Goal: Task Accomplishment & Management: Use online tool/utility

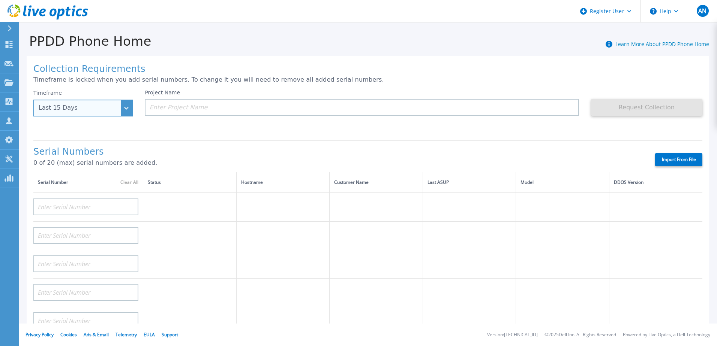
click at [129, 110] on div "Last 15 Days" at bounding box center [82, 108] width 99 height 17
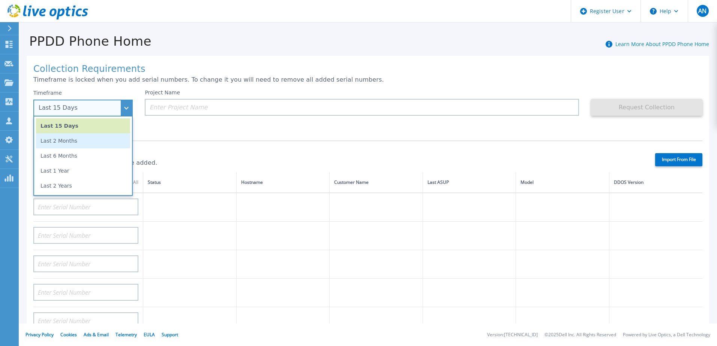
click at [112, 141] on li "Last 2 Months" at bounding box center [83, 140] width 94 height 15
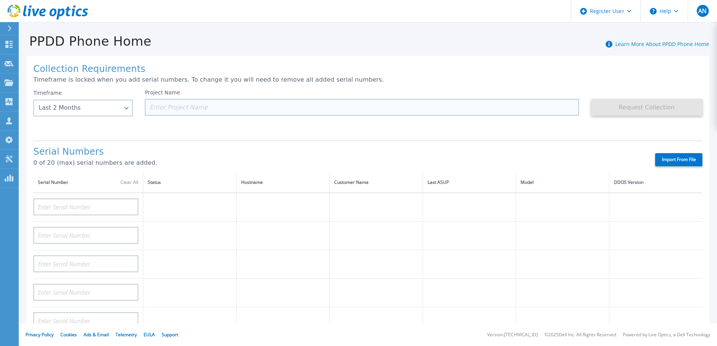
click at [207, 107] on input at bounding box center [362, 107] width 434 height 17
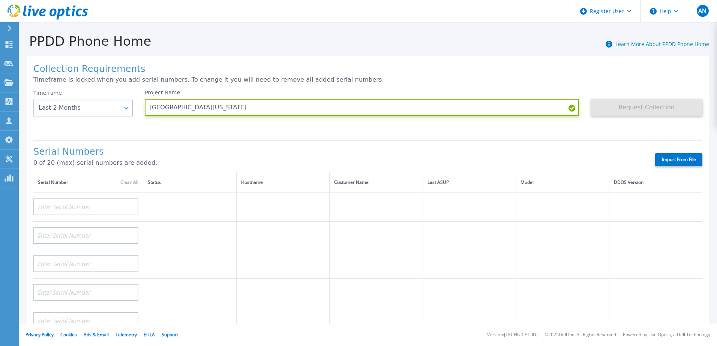
type input "University of Nevada Reno"
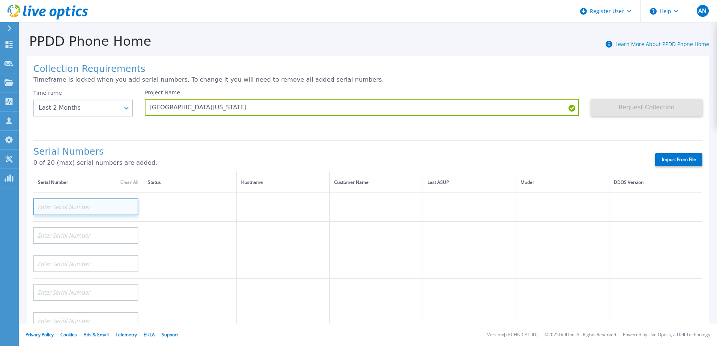
click at [62, 203] on input at bounding box center [85, 207] width 105 height 17
paste input "APM00201800692"
type input "APM00201800692"
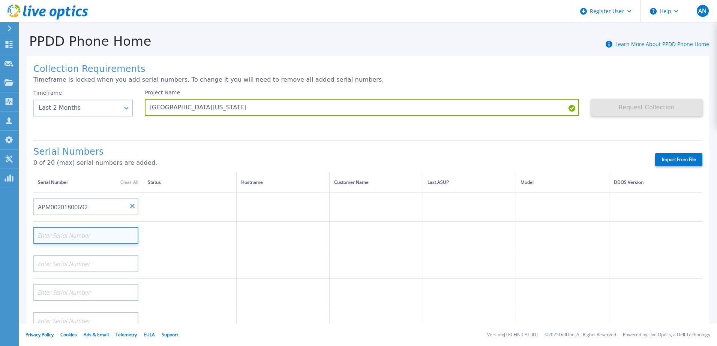
click at [63, 237] on input at bounding box center [85, 235] width 105 height 17
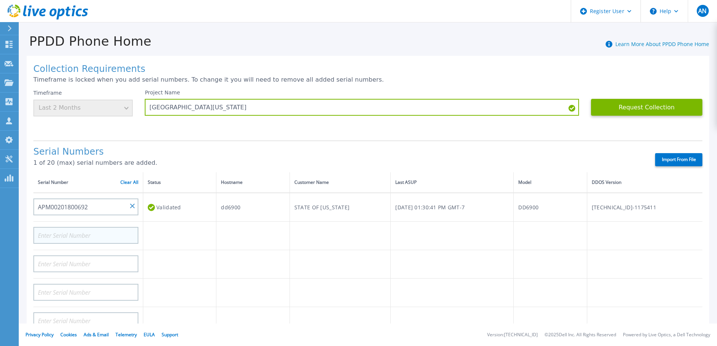
click at [100, 236] on input at bounding box center [85, 235] width 105 height 17
click at [100, 235] on input at bounding box center [85, 235] width 105 height 17
paste input "Data Domain Vt"
type input "Data Domain Vt"
drag, startPoint x: 100, startPoint y: 235, endPoint x: 6, endPoint y: 230, distance: 94.2
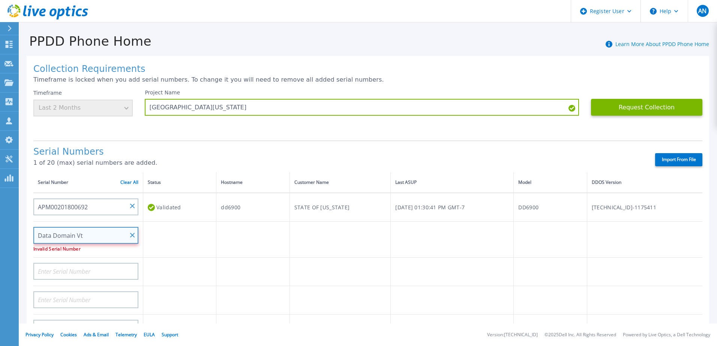
click at [6, 230] on div "Dashboard Dashboard Request Capture Request Capture Projects Projects Search Pr…" at bounding box center [358, 173] width 717 height 346
click at [66, 238] on input at bounding box center [85, 235] width 105 height 17
paste input "APX0022501017"
click at [42, 236] on input "APX0022501017" at bounding box center [85, 235] width 105 height 17
type input "APX0022501017"
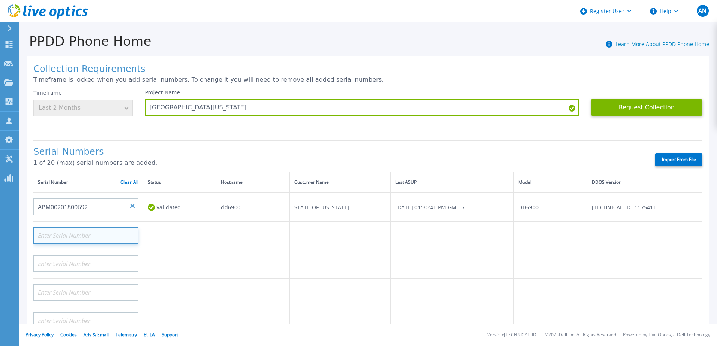
click at [36, 238] on input at bounding box center [85, 235] width 105 height 17
paste input "APX00225010174"
type input "APX00225010174"
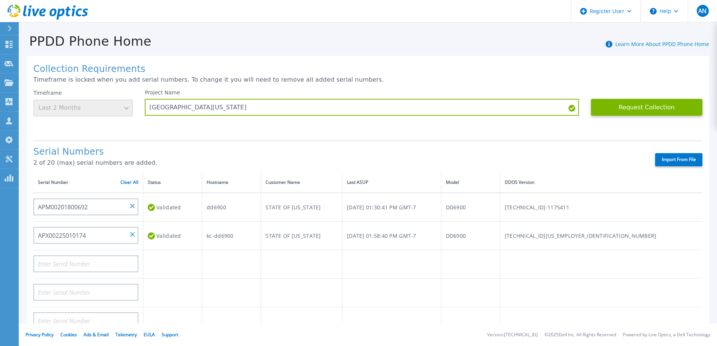
click at [670, 163] on label "Import From File" at bounding box center [678, 159] width 47 height 13
click at [0, 0] on input "Import From File" at bounding box center [0, 0] width 0 height 0
click at [628, 108] on button "Request Collection" at bounding box center [646, 107] width 111 height 17
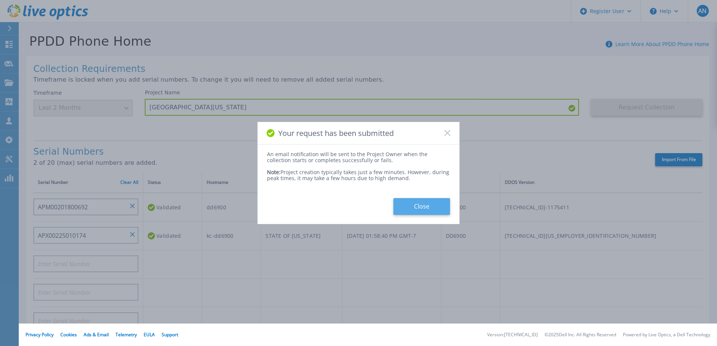
click at [416, 206] on button "Close" at bounding box center [421, 206] width 57 height 17
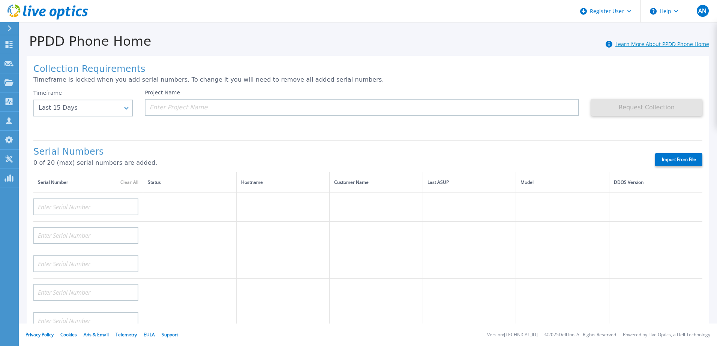
click at [629, 47] on link "Learn More About PPDD Phone Home" at bounding box center [662, 43] width 94 height 7
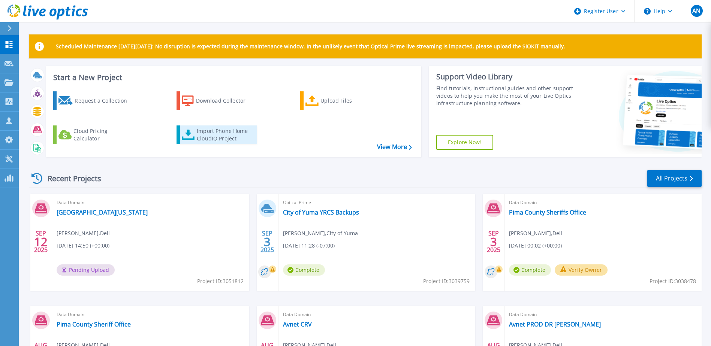
click at [231, 133] on div "Import Phone Home CloudIQ Project" at bounding box center [226, 134] width 58 height 15
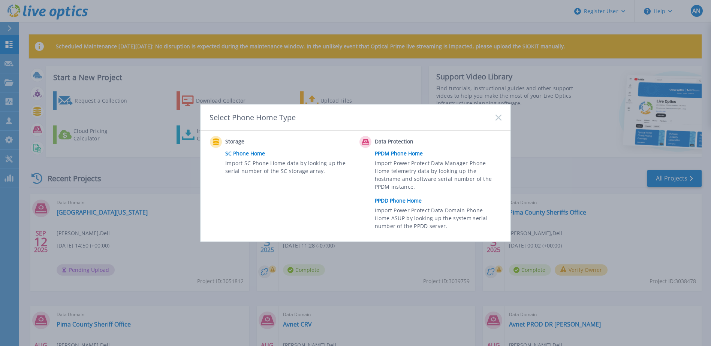
click at [499, 117] on rect at bounding box center [498, 117] width 6 height 6
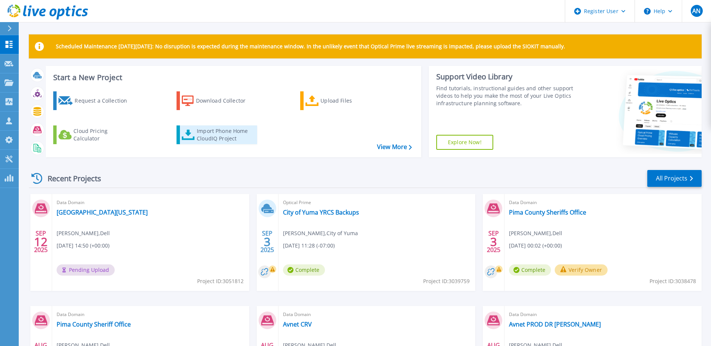
click at [210, 137] on div "Import Phone Home CloudIQ Project" at bounding box center [226, 134] width 58 height 15
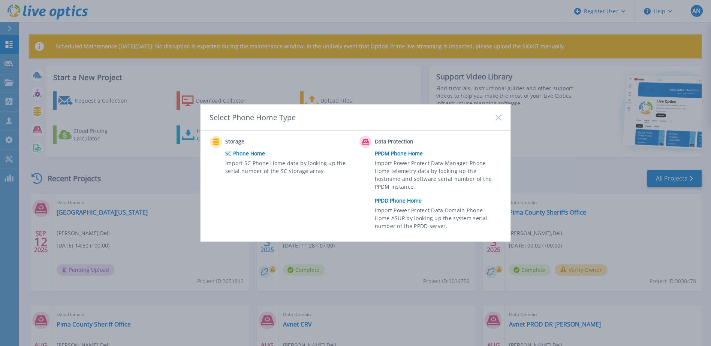
click at [403, 153] on link "PPDM Phone Home" at bounding box center [440, 153] width 130 height 11
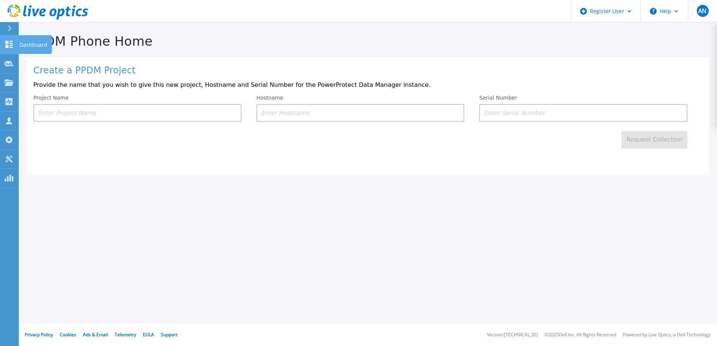
click at [14, 42] on link "Dashboard Dashboard" at bounding box center [9, 44] width 19 height 19
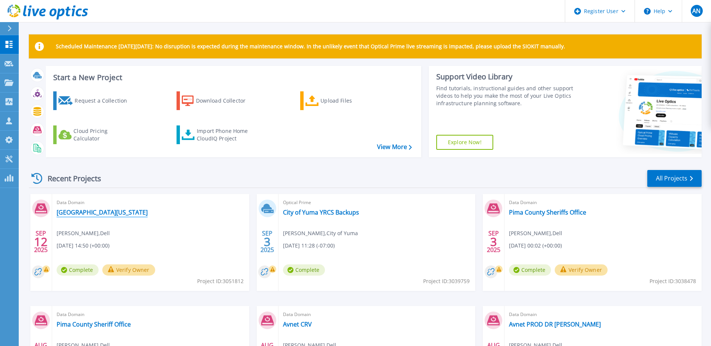
click at [109, 211] on link "[GEOGRAPHIC_DATA][US_STATE]" at bounding box center [102, 212] width 91 height 7
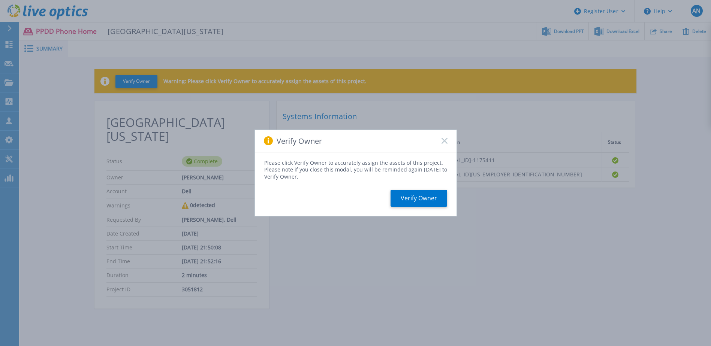
click at [445, 142] on rect at bounding box center [444, 141] width 6 height 6
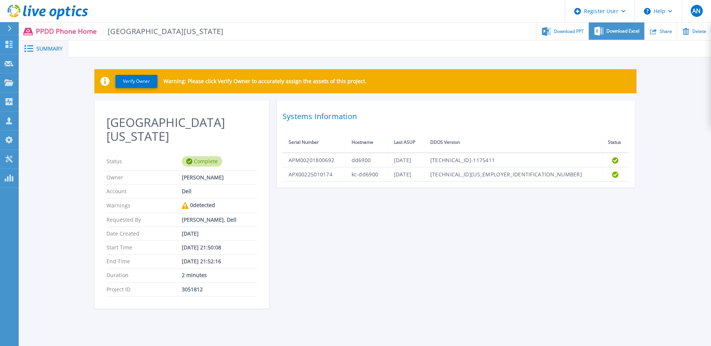
click at [616, 35] on div "Download Excel" at bounding box center [616, 31] width 55 height 18
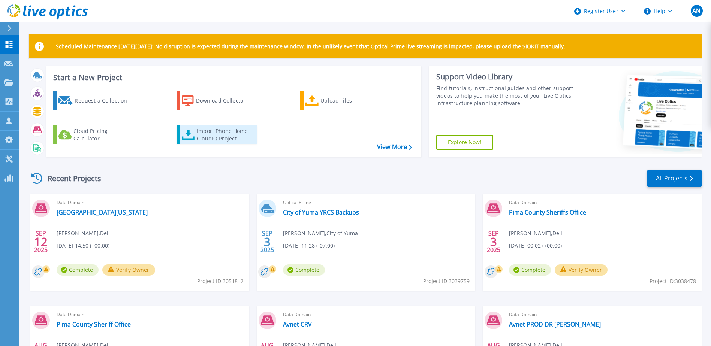
click at [205, 138] on div "Import Phone Home CloudIQ Project" at bounding box center [226, 134] width 58 height 15
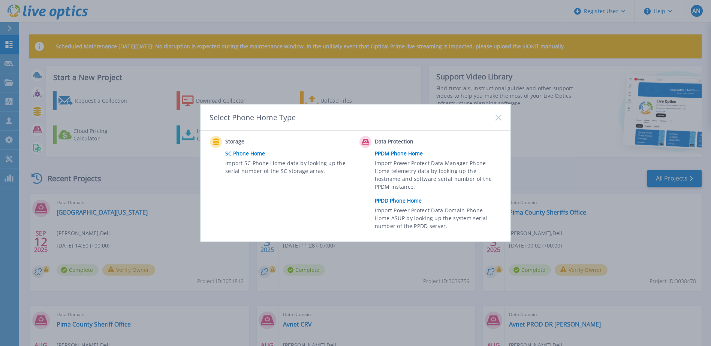
click at [498, 118] on rect at bounding box center [498, 117] width 6 height 6
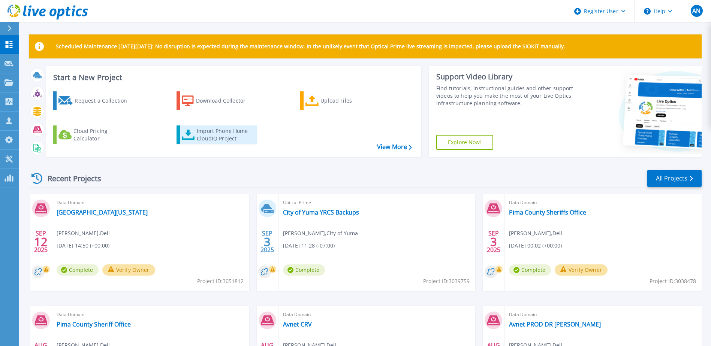
click at [209, 133] on div "Import Phone Home CloudIQ Project" at bounding box center [226, 134] width 58 height 15
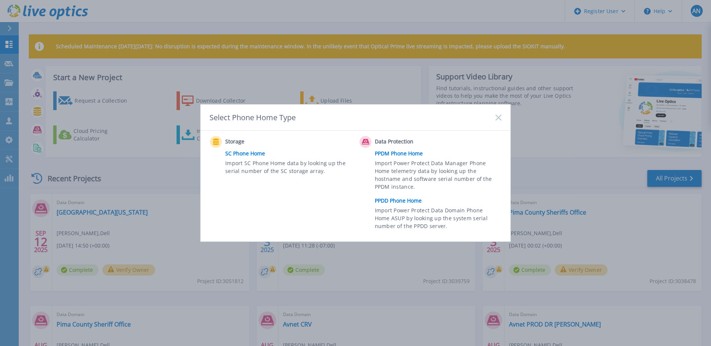
click at [399, 201] on link "PPDD Phone Home" at bounding box center [440, 200] width 130 height 11
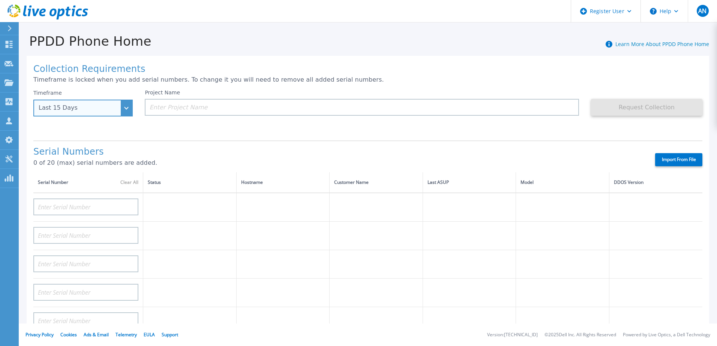
click at [123, 108] on div "Last 15 Days" at bounding box center [82, 108] width 99 height 17
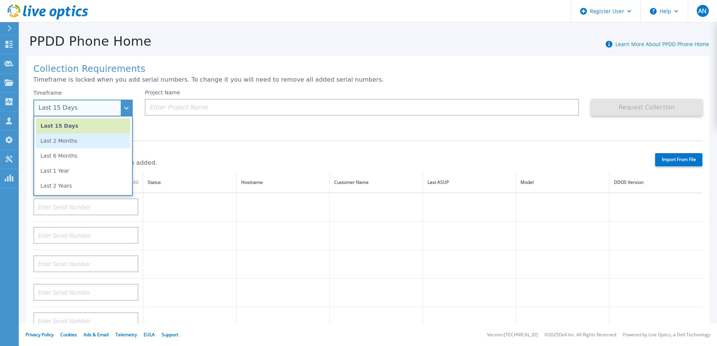
click at [96, 142] on li "Last 2 Months" at bounding box center [83, 140] width 94 height 15
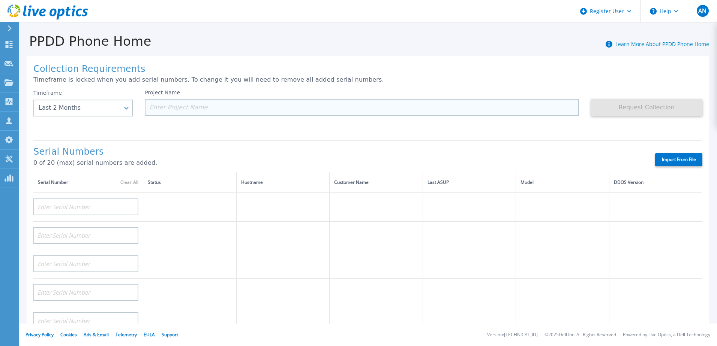
click at [212, 105] on input at bounding box center [362, 107] width 434 height 17
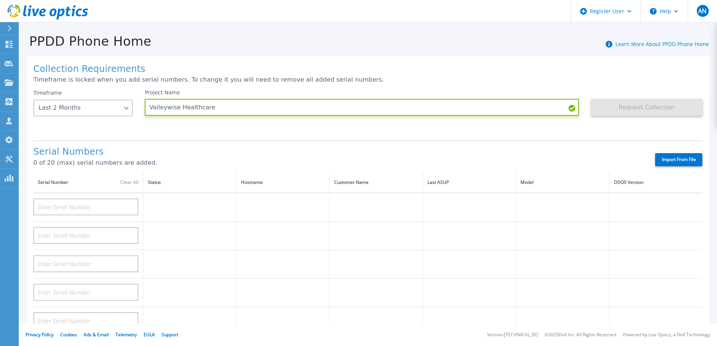
type input "Valleywise Healthcare"
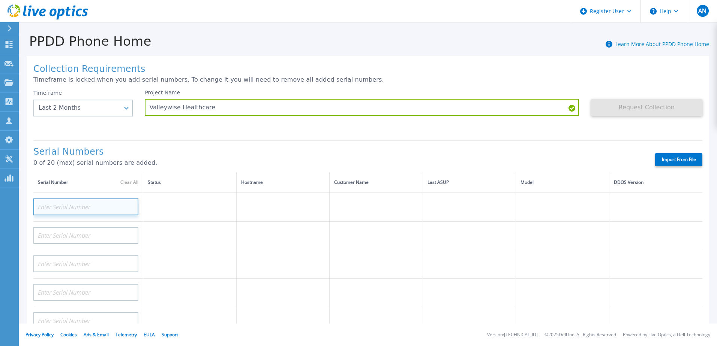
click at [58, 202] on input at bounding box center [85, 207] width 105 height 17
paste input "APM00212412963"
type input "APM00212412963"
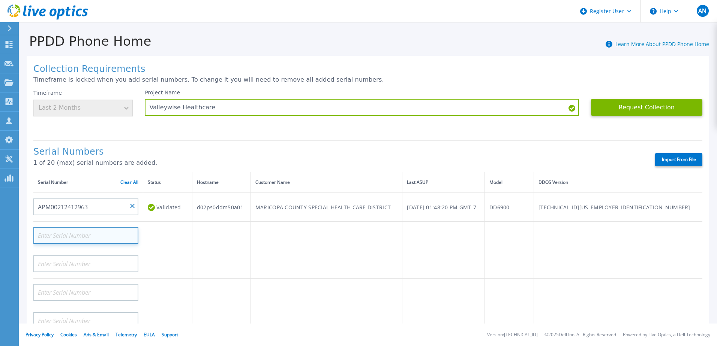
click at [51, 229] on input at bounding box center [85, 235] width 105 height 17
paste input "APX00224804679"
type input "APX00224804679"
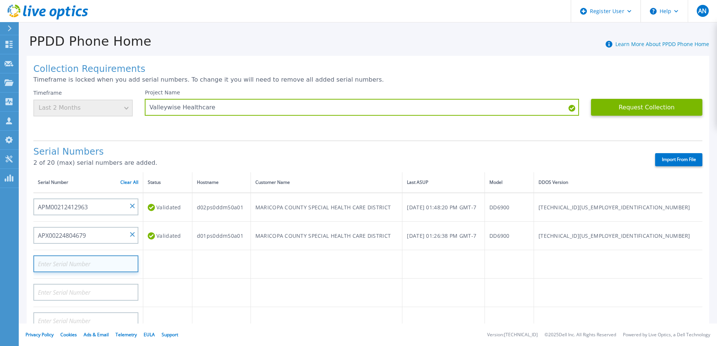
click at [99, 260] on input at bounding box center [85, 264] width 105 height 17
paste input "APM00164616809"
type input "APM00164616809"
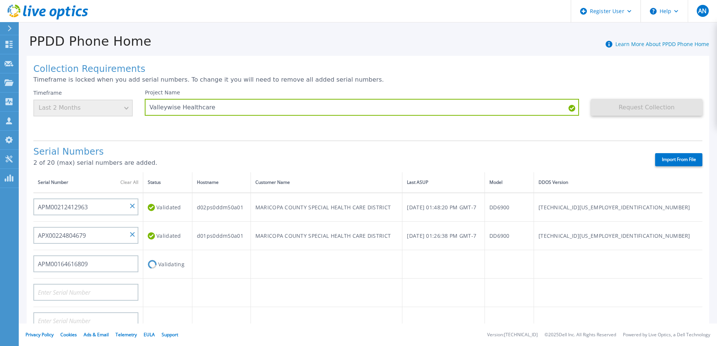
click at [262, 142] on div "Serial Numbers 2 of 20 (max) serial numbers are added. Import From File" at bounding box center [367, 157] width 669 height 32
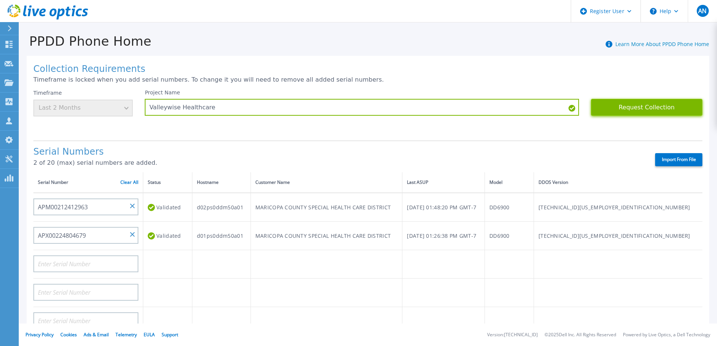
click at [644, 111] on button "Request Collection" at bounding box center [646, 107] width 111 height 17
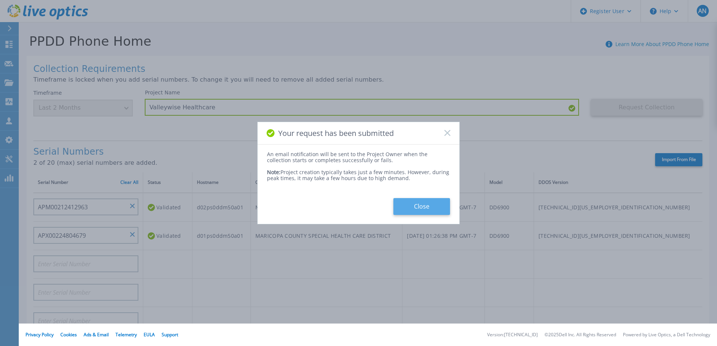
click at [411, 205] on button "Close" at bounding box center [421, 206] width 57 height 17
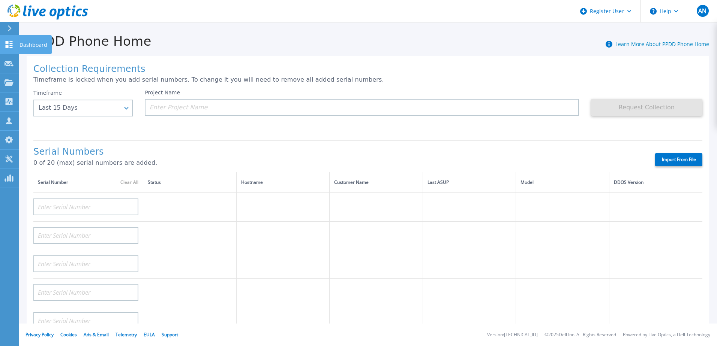
click at [27, 44] on p "Dashboard" at bounding box center [33, 44] width 28 height 19
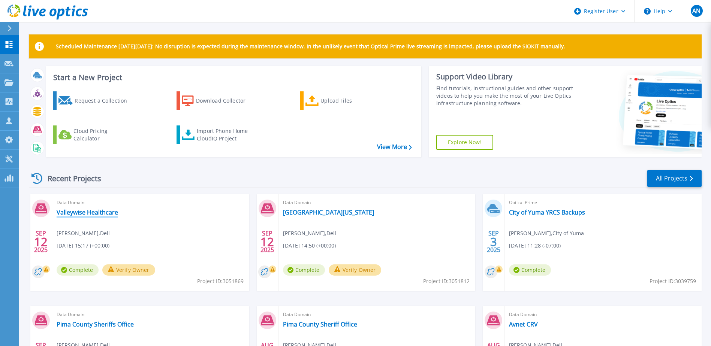
click at [111, 211] on link "Valleywise Healthcare" at bounding box center [87, 212] width 61 height 7
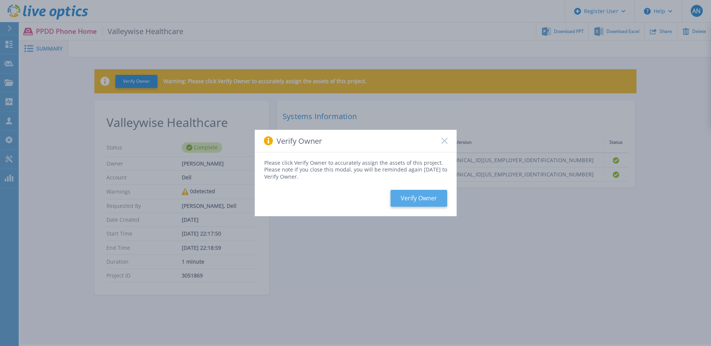
click at [409, 198] on button "Verify Owner" at bounding box center [419, 198] width 57 height 17
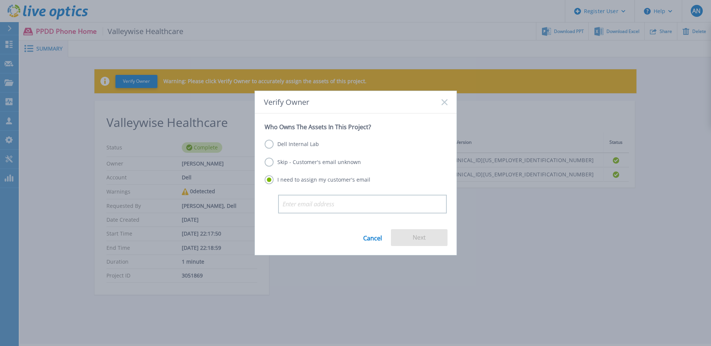
click at [362, 237] on div "Cancel Next" at bounding box center [356, 242] width 202 height 26
click at [371, 238] on link "Cancel" at bounding box center [372, 237] width 19 height 17
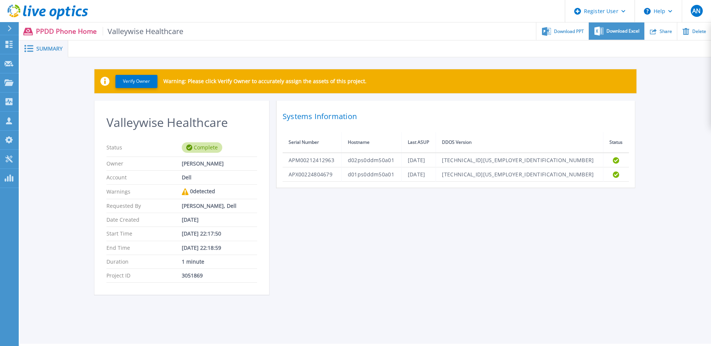
click at [628, 35] on div "Download Excel" at bounding box center [616, 31] width 55 height 18
